Goal: Subscribe to service/newsletter

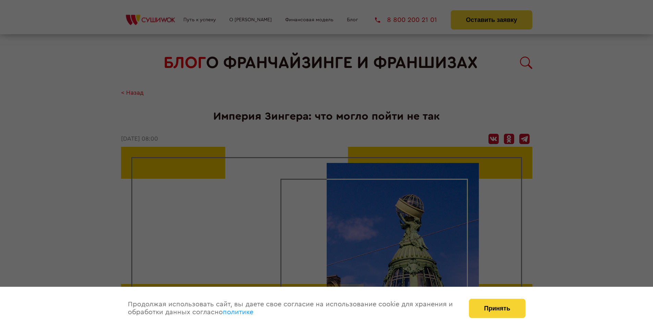
scroll to position [952, 0]
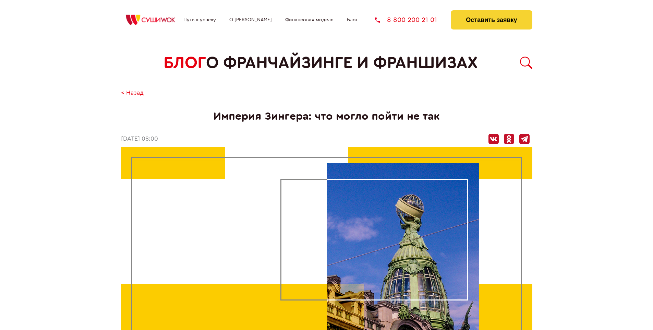
scroll to position [952, 0]
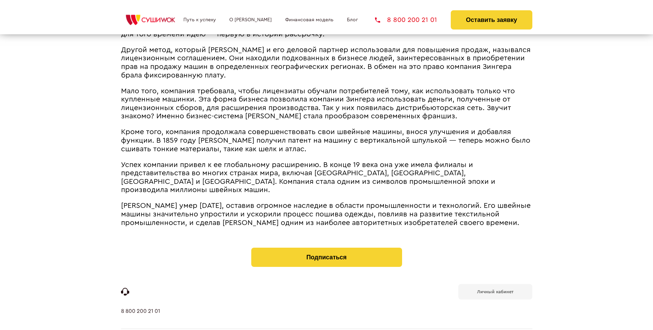
click at [495, 289] on b "Личный кабинет" at bounding box center [495, 291] width 36 height 4
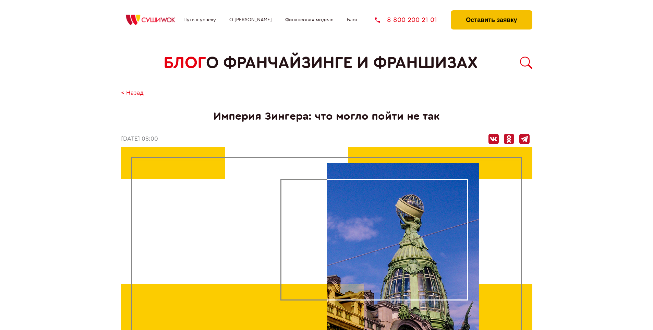
click at [491, 12] on button "Оставить заявку" at bounding box center [491, 19] width 81 height 19
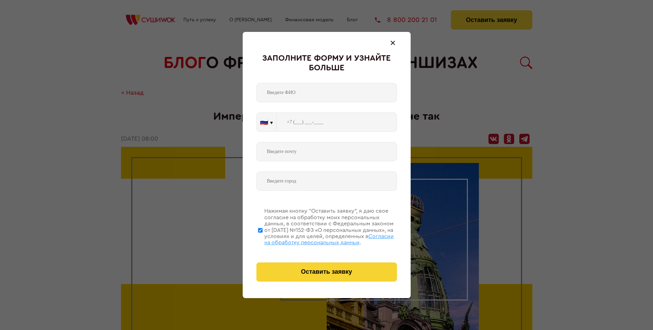
click at [318, 238] on span "Согласии на обработку персональных данных" at bounding box center [329, 239] width 130 height 12
click at [262, 238] on input "Нажимая кнопку “Оставить заявку”, я даю свое согласие на обработку моих персона…" at bounding box center [260, 230] width 4 height 55
checkbox input "false"
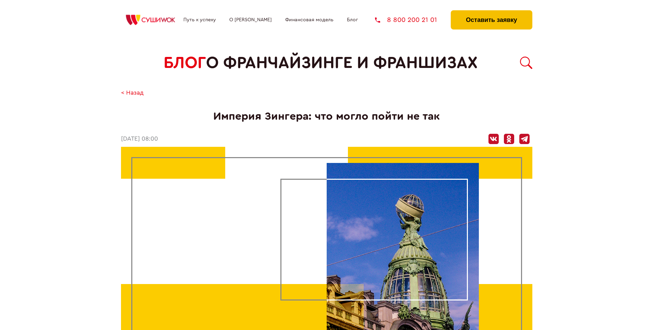
click at [491, 12] on button "Оставить заявку" at bounding box center [491, 19] width 81 height 19
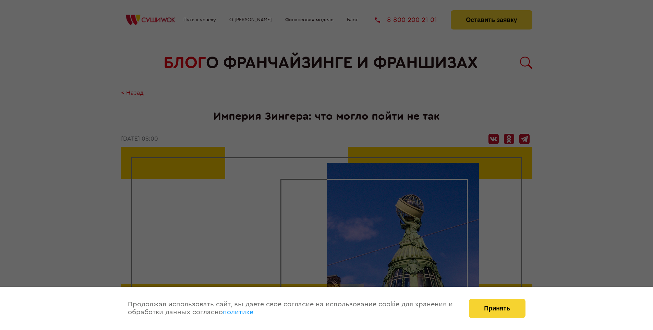
scroll to position [952, 0]
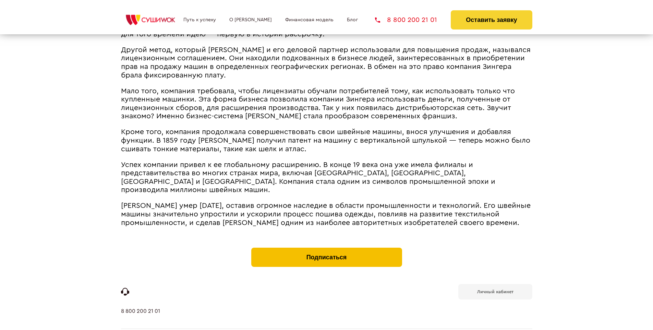
click at [326, 247] on button "Подписаться" at bounding box center [326, 256] width 151 height 19
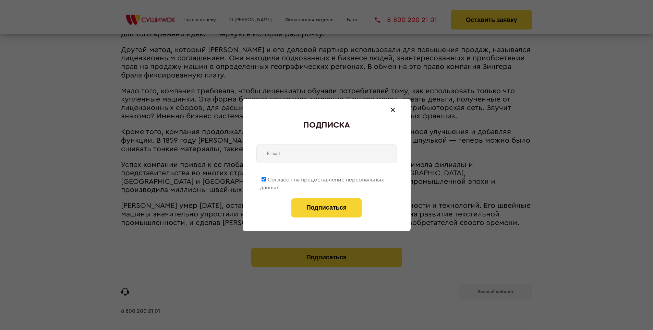
click at [322, 178] on span "Согласен на предоставление персональных данных" at bounding box center [322, 183] width 124 height 13
click at [266, 178] on input "Согласен на предоставление персональных данных" at bounding box center [263, 179] width 4 height 4
checkbox input "false"
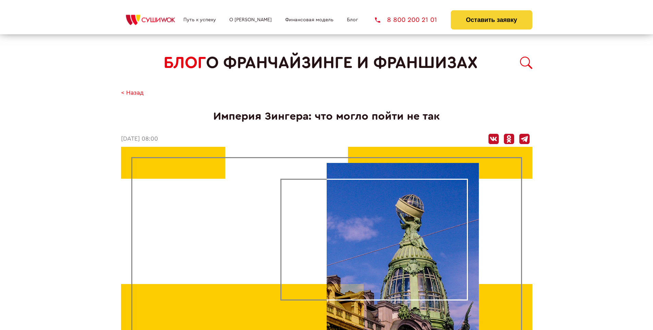
scroll to position [952, 0]
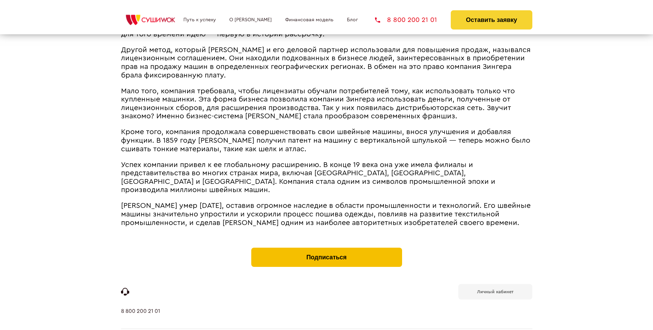
click at [326, 247] on button "Подписаться" at bounding box center [326, 256] width 151 height 19
